Goal: Information Seeking & Learning: Understand process/instructions

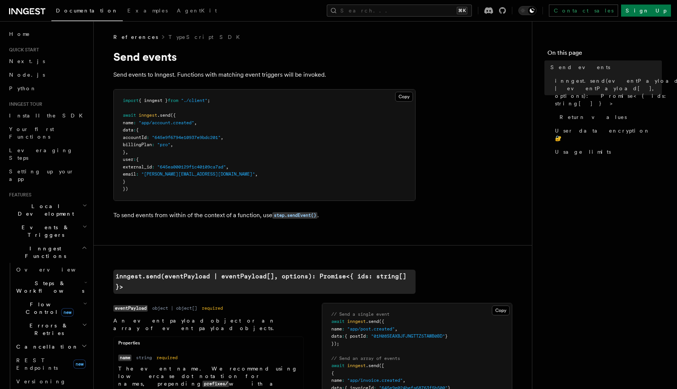
click at [85, 205] on icon "button" at bounding box center [85, 206] width 3 height 2
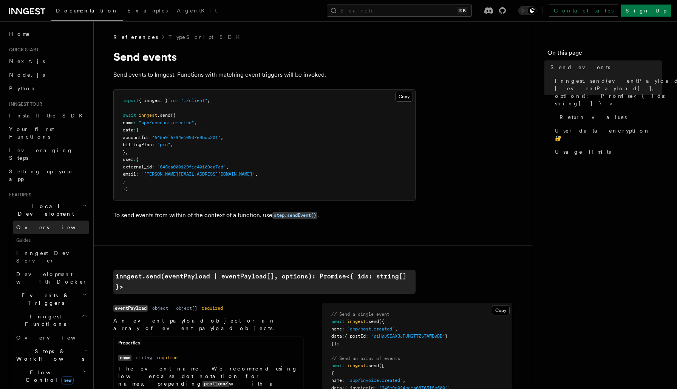
click at [36, 225] on span "Overview" at bounding box center [55, 228] width 78 height 6
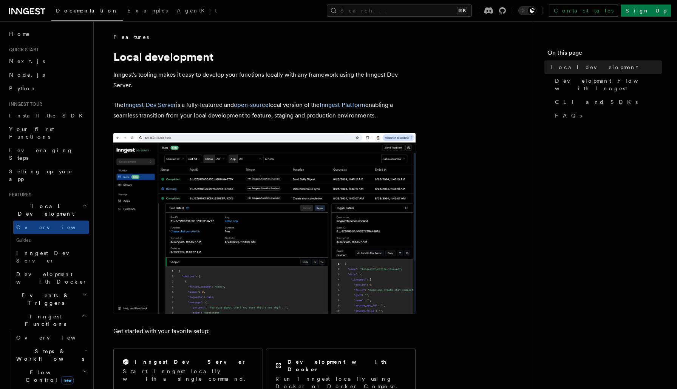
click at [190, 246] on img at bounding box center [264, 223] width 302 height 181
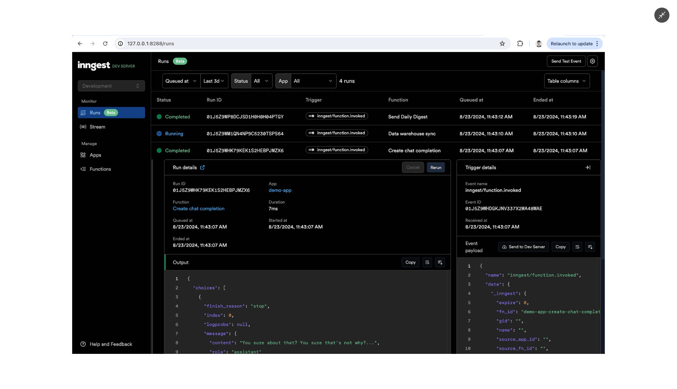
click at [190, 246] on img at bounding box center [338, 194] width 533 height 319
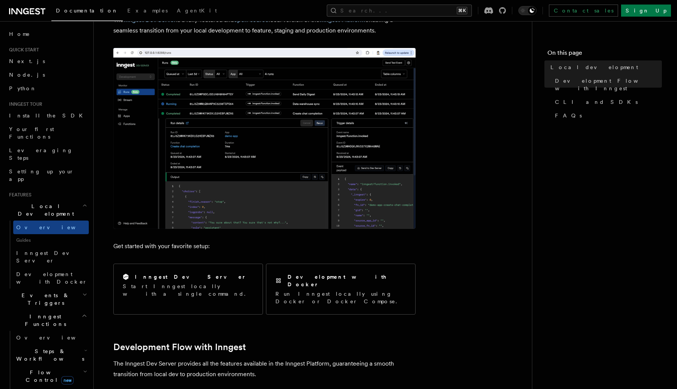
scroll to position [88, 0]
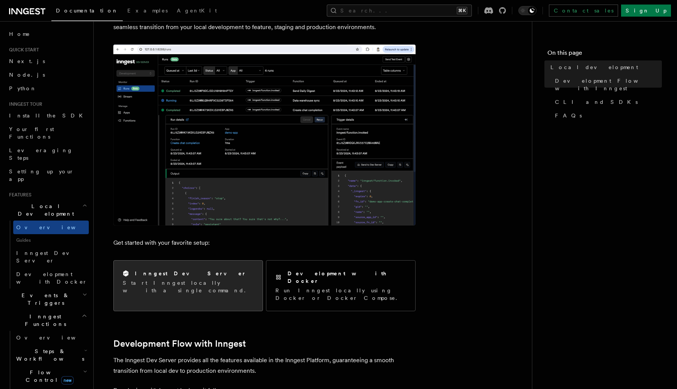
click at [205, 276] on div "Inngest Dev Server" at bounding box center [188, 274] width 131 height 8
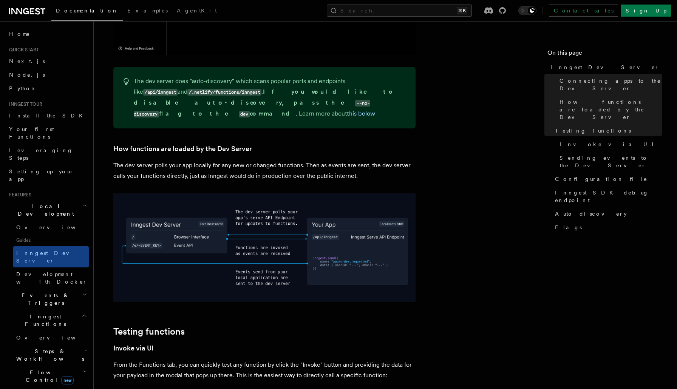
scroll to position [788, 0]
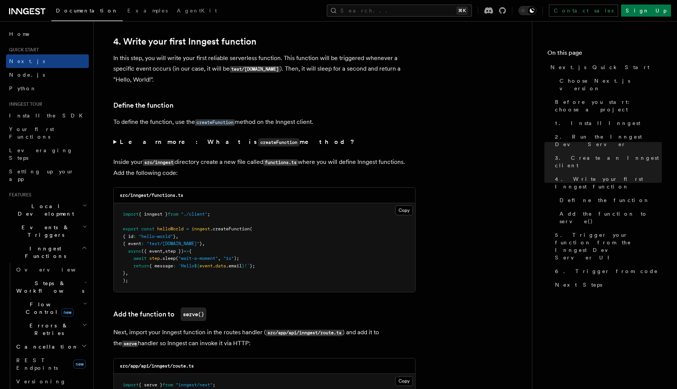
scroll to position [1215, 0]
